Goal: Transaction & Acquisition: Purchase product/service

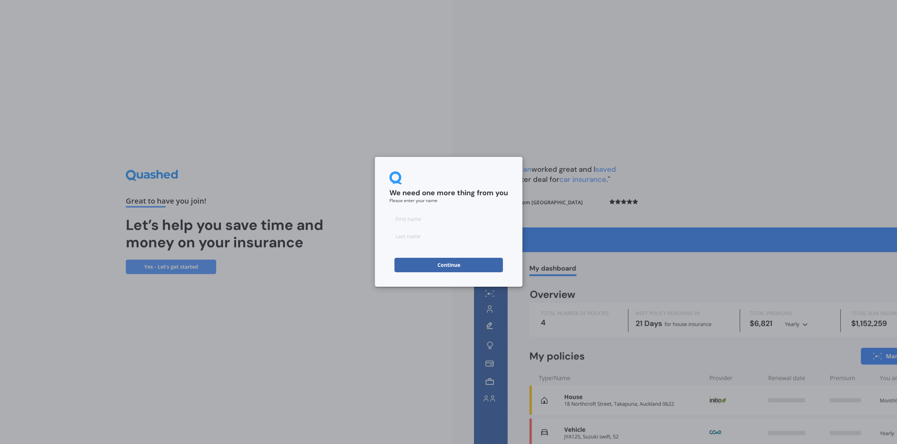
click at [400, 219] on input at bounding box center [448, 219] width 119 height 14
type input "[PERSON_NAME]"
click at [393, 240] on input at bounding box center [448, 236] width 119 height 14
type input "[PERSON_NAME]"
click at [454, 264] on button "Continue" at bounding box center [448, 265] width 108 height 14
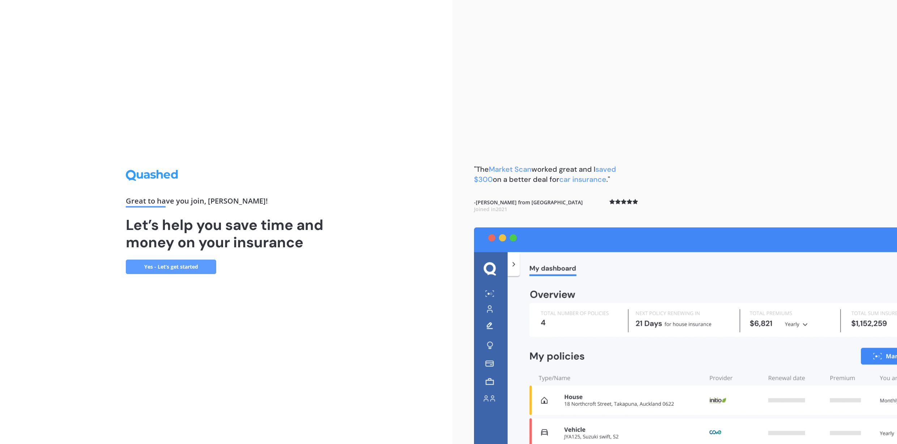
click at [174, 267] on link "Yes - Let’s get started" at bounding box center [171, 267] width 90 height 14
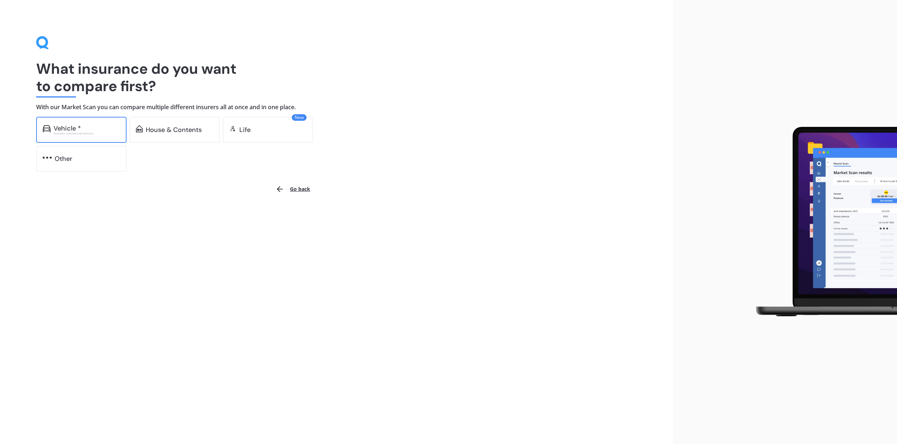
click at [76, 128] on div "Vehicle *" at bounding box center [67, 128] width 27 height 7
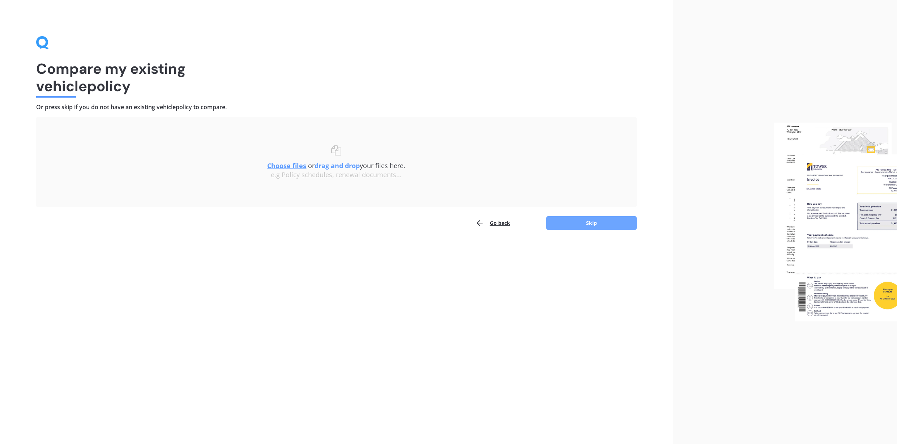
click at [593, 223] on button "Skip" at bounding box center [591, 223] width 90 height 14
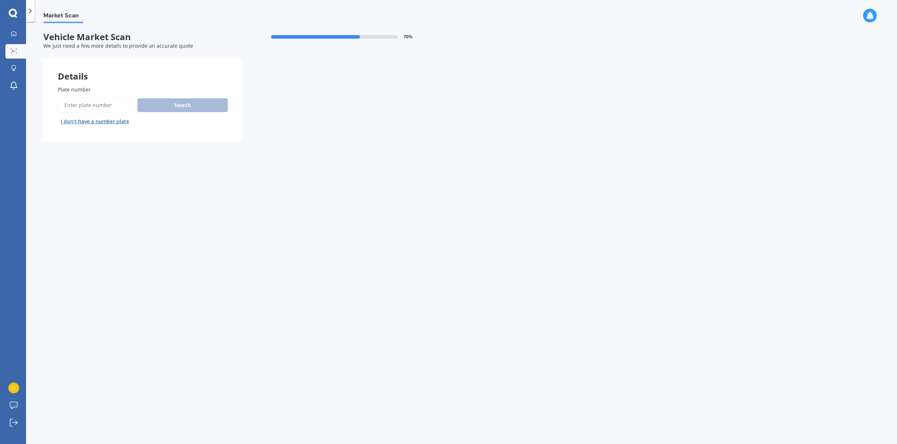
click at [67, 107] on input "Plate number" at bounding box center [96, 105] width 77 height 15
click at [81, 106] on input "Plate number" at bounding box center [96, 105] width 77 height 15
type input "GAB887"
click at [177, 106] on button "Search" at bounding box center [182, 105] width 90 height 14
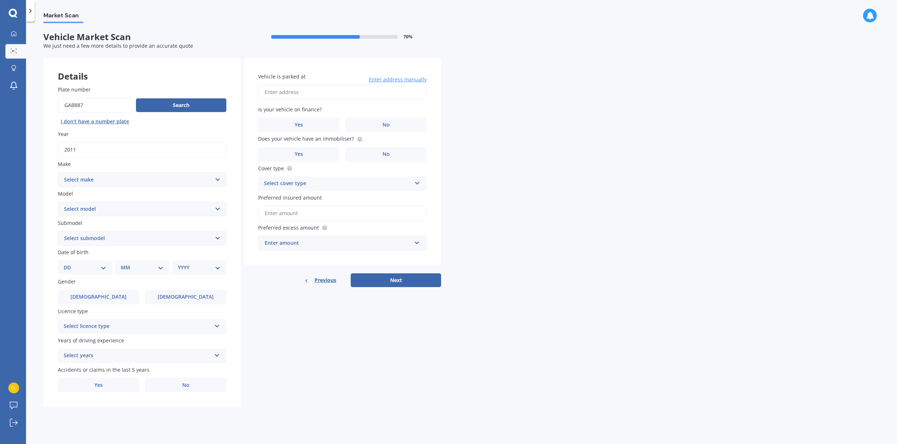
click at [58, 172] on select "Select make AC ALFA ROMEO ASTON MARTIN AUDI AUSTIN BEDFORD Bentley BMW BYD CADI…" at bounding box center [142, 179] width 168 height 14
select select "MERCEDES BENZ"
click option "MERCEDES BENZ" at bounding box center [0, 0] width 0 height 0
click at [58, 202] on select "Select model 190 200 220 230 240 250 260 280 300 320 350 380 400 420 450 500 55…" at bounding box center [142, 209] width 168 height 14
click option "E-CLASS" at bounding box center [0, 0] width 0 height 0
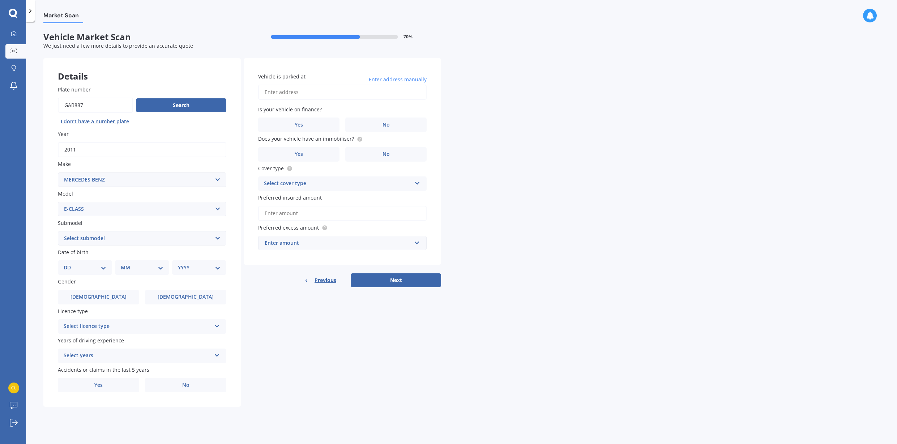
click at [58, 202] on select "Select model 190 200 220 230 240 250 260 280 300 320 350 380 400 420 450 500 55…" at bounding box center [142, 209] width 168 height 14
select select "E"
click option "E" at bounding box center [0, 0] width 0 height 0
click at [58, 231] on select "Select submodel 200 2.0.OPT/9AT 200K 220 220 Cabriolet 220 Coupe 230 240 250 26…" at bounding box center [142, 238] width 168 height 14
select select "500"
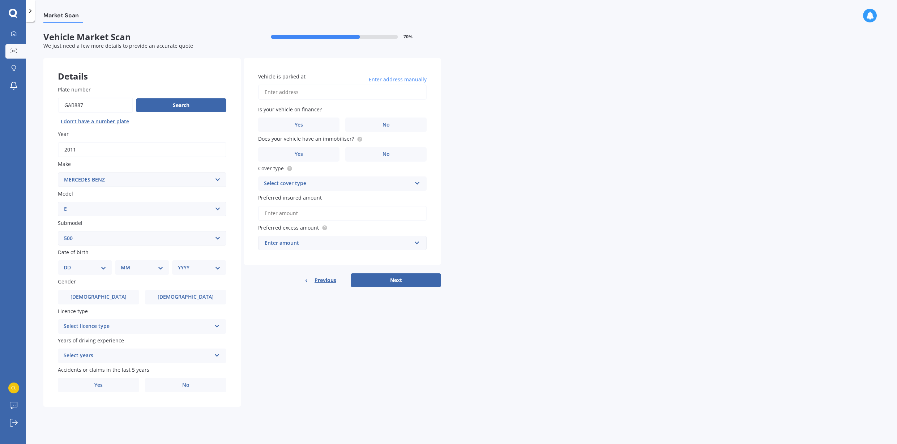
click option "500" at bounding box center [0, 0] width 0 height 0
click at [64, 264] on select "DD 01 02 03 04 05 06 07 08 09 10 11 12 13 14 15 16 17 18 19 20 21 22 23 24 25 2…" at bounding box center [85, 268] width 43 height 8
select select "24"
click option "24" at bounding box center [0, 0] width 0 height 0
select select "03"
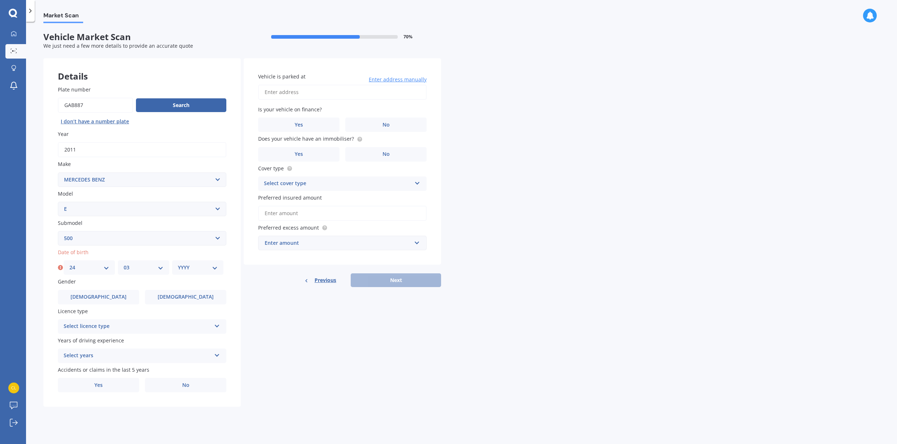
click option "03" at bounding box center [0, 0] width 0 height 0
click at [178, 264] on select "YYYY 2025 2024 2023 2022 2021 2020 2019 2018 2017 2016 2015 2014 2013 2012 2011…" at bounding box center [198, 268] width 40 height 8
select select "1962"
click option "1962" at bounding box center [0, 0] width 0 height 0
click at [197, 298] on label "[DEMOGRAPHIC_DATA]" at bounding box center [185, 297] width 81 height 14
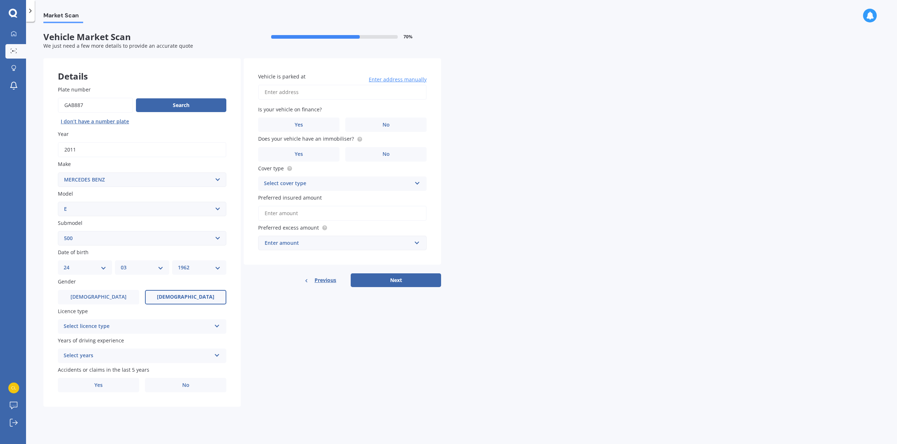
click at [0, 0] on input "[DEMOGRAPHIC_DATA]" at bounding box center [0, 0] width 0 height 0
click at [215, 325] on icon at bounding box center [217, 324] width 6 height 5
drag, startPoint x: 162, startPoint y: 339, endPoint x: 158, endPoint y: 344, distance: 6.7
click at [162, 339] on div "NZ Full" at bounding box center [142, 340] width 168 height 13
click at [217, 355] on icon at bounding box center [217, 353] width 6 height 5
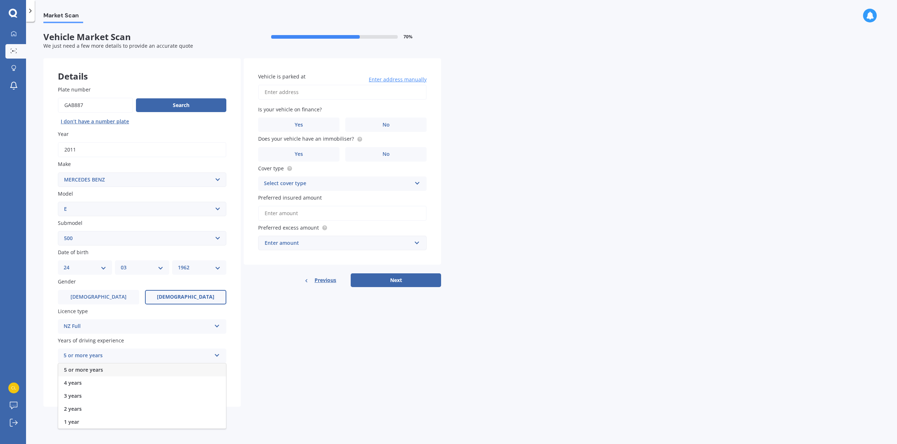
click at [195, 366] on div "5 or more years" at bounding box center [142, 369] width 168 height 13
click at [184, 386] on span "No" at bounding box center [185, 385] width 7 height 6
click at [0, 0] on input "No" at bounding box center [0, 0] width 0 height 0
select select "15"
click option "15" at bounding box center [0, 0] width 0 height 0
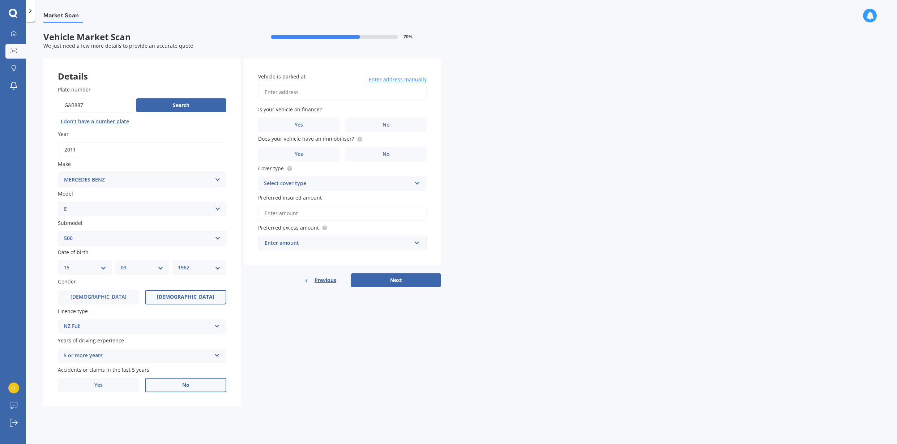
select select "08"
click option "08" at bounding box center [0, 0] width 0 height 0
click at [178, 264] on select "YYYY 2025 2024 2023 2022 2021 2020 2019 2018 2017 2016 2015 2014 2013 2012 2011…" at bounding box center [199, 268] width 43 height 8
select select "1957"
click option "1957" at bounding box center [0, 0] width 0 height 0
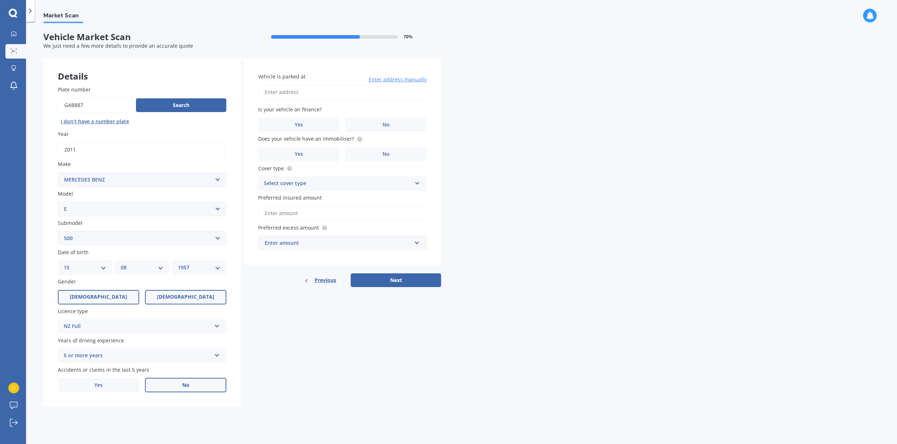
click at [107, 300] on label "[DEMOGRAPHIC_DATA]" at bounding box center [98, 297] width 81 height 14
click at [0, 0] on input "[DEMOGRAPHIC_DATA]" at bounding box center [0, 0] width 0 height 0
click at [185, 387] on span "No" at bounding box center [185, 385] width 7 height 6
click at [0, 0] on input "No" at bounding box center [0, 0] width 0 height 0
drag, startPoint x: 270, startPoint y: 88, endPoint x: 251, endPoint y: 104, distance: 25.2
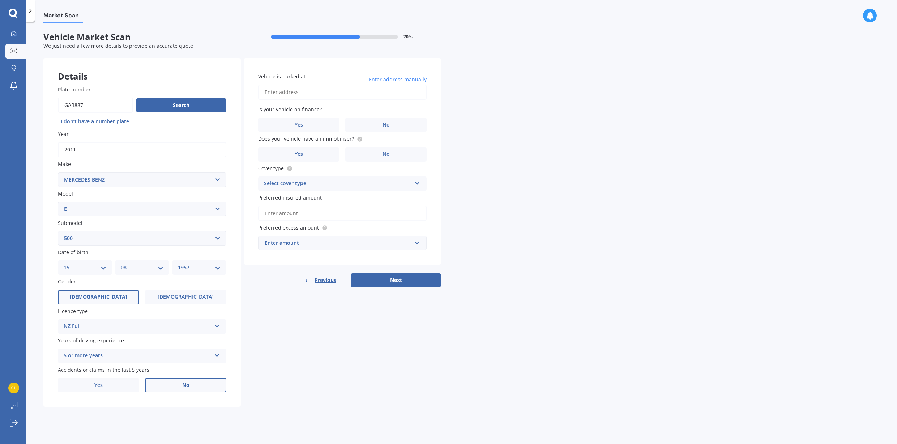
click at [269, 89] on input "Vehicle is parked at" at bounding box center [342, 92] width 168 height 15
type input "[STREET_ADDRESS]"
click at [385, 156] on span "No" at bounding box center [386, 154] width 7 height 6
click at [0, 0] on input "No" at bounding box center [0, 0] width 0 height 0
click at [416, 183] on icon at bounding box center [417, 181] width 6 height 5
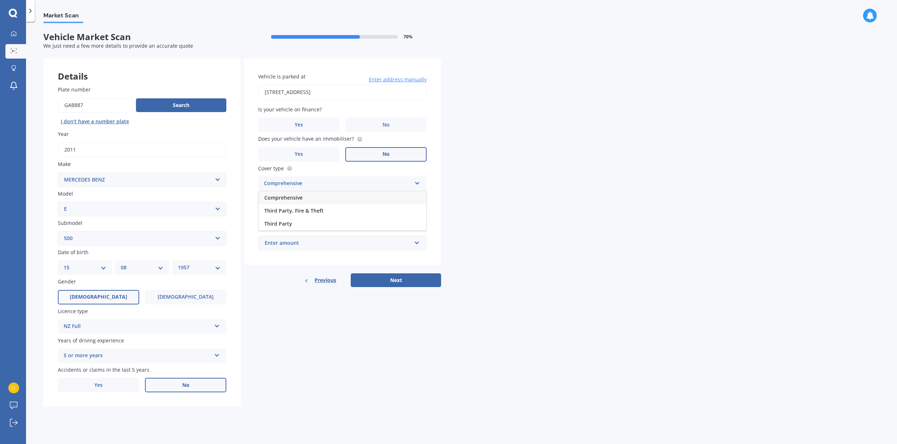
click at [380, 195] on div "Comprehensive" at bounding box center [343, 197] width 168 height 13
click at [412, 213] on input "Preferred insured amount" at bounding box center [342, 213] width 168 height 15
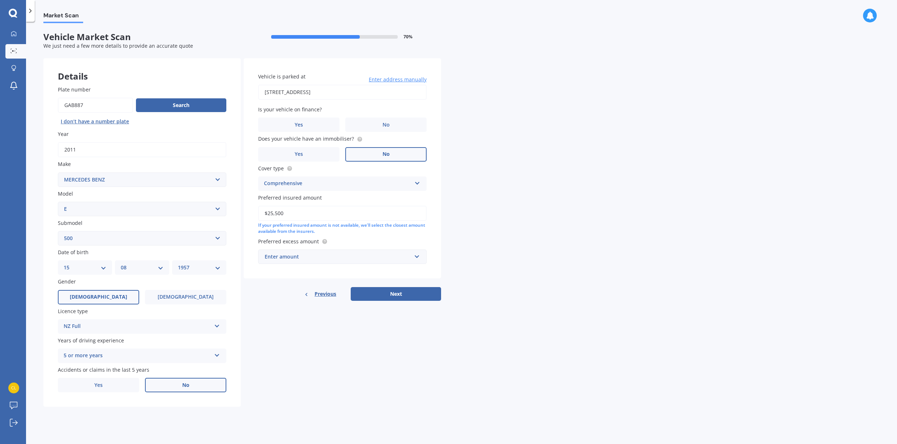
type input "$25,500"
click at [418, 257] on input "text" at bounding box center [340, 257] width 162 height 14
click at [285, 300] on div "$500" at bounding box center [343, 296] width 168 height 13
click at [398, 302] on button "Next" at bounding box center [396, 302] width 90 height 14
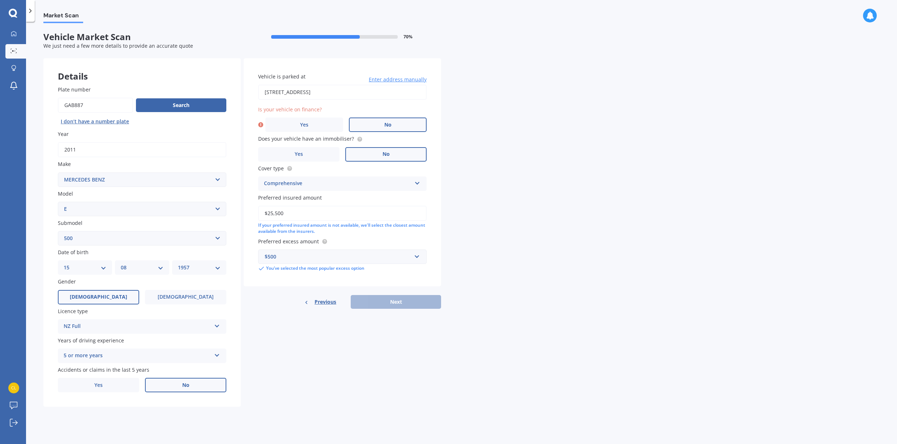
click at [389, 125] on span "No" at bounding box center [387, 125] width 7 height 6
click at [0, 0] on input "No" at bounding box center [0, 0] width 0 height 0
click at [397, 304] on button "Next" at bounding box center [396, 302] width 90 height 14
select select "15"
select select "08"
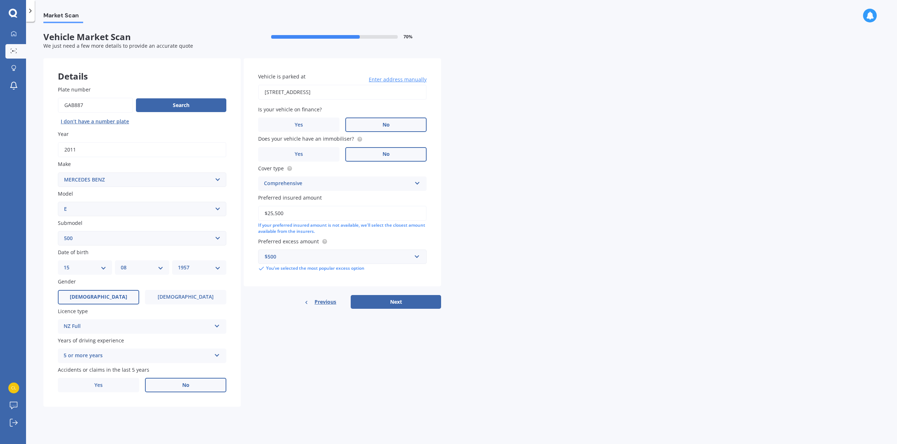
select select "1957"
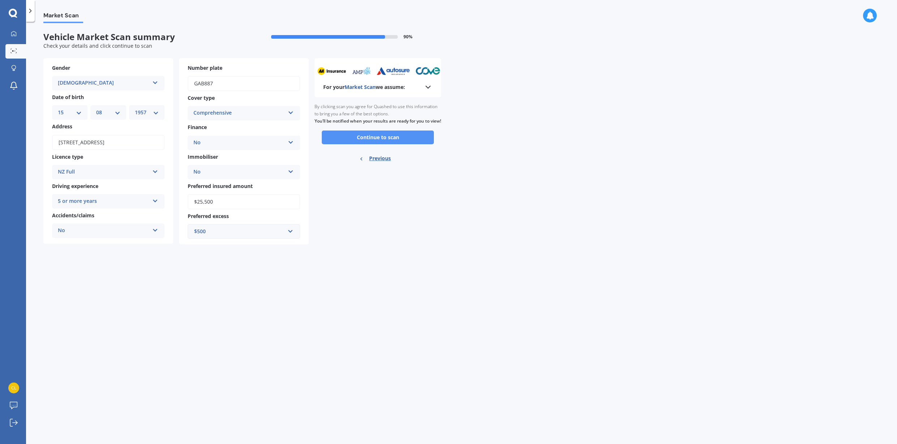
click at [389, 144] on button "Continue to scan" at bounding box center [378, 138] width 112 height 14
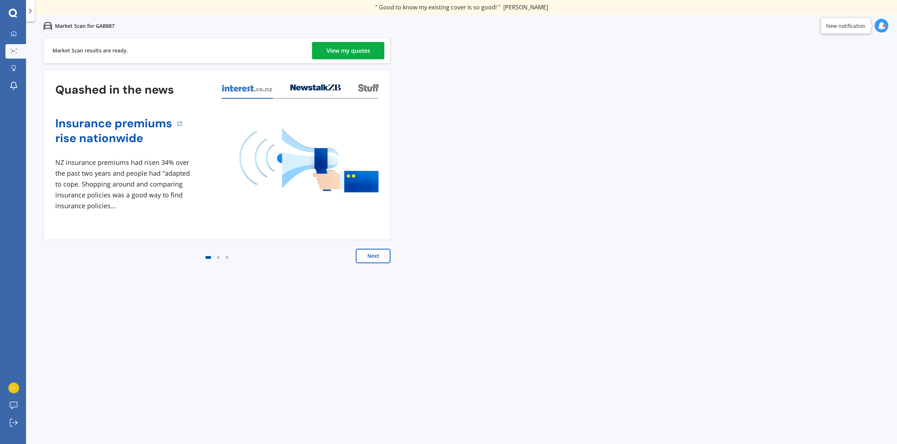
click at [340, 50] on div "View my quotes" at bounding box center [348, 50] width 44 height 17
